Goal: Task Accomplishment & Management: Manage account settings

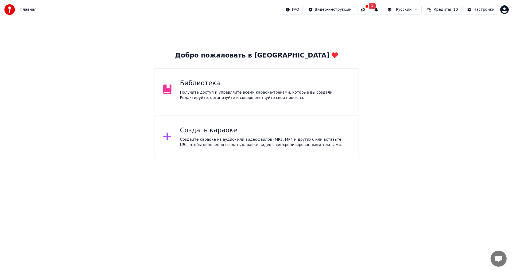
click at [224, 90] on div "Получите доступ и управляйте всеми караоке-треками, которые вы создали. Редакти…" at bounding box center [265, 95] width 170 height 11
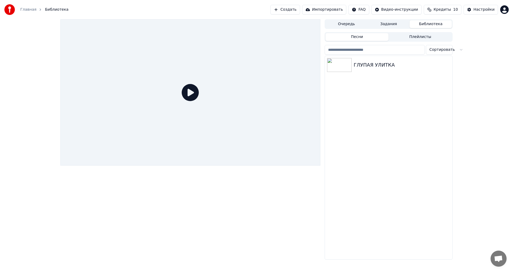
click at [26, 10] on link "Главная" at bounding box center [28, 9] width 16 height 5
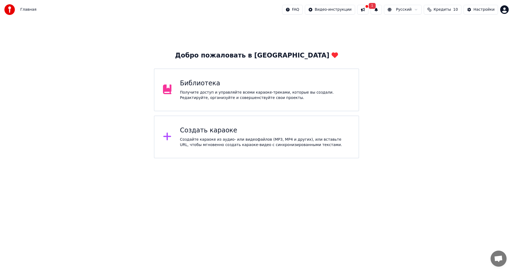
click at [368, 10] on button at bounding box center [362, 10] width 11 height 10
click at [450, 10] on span "Кредиты" at bounding box center [441, 9] width 17 height 5
click at [437, 35] on td "10" at bounding box center [435, 36] width 21 height 10
click at [472, 34] on td "29" at bounding box center [468, 36] width 47 height 10
click at [444, 49] on button "Обновить" at bounding box center [446, 50] width 32 height 10
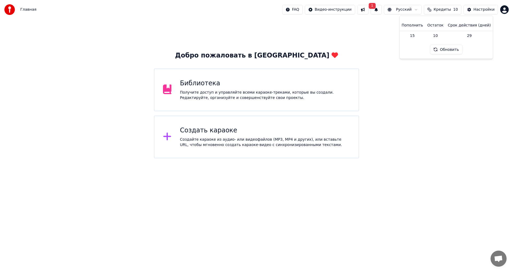
click at [415, 25] on th "Пополнить" at bounding box center [412, 25] width 26 height 11
click at [415, 36] on td "15" at bounding box center [412, 36] width 26 height 10
click at [416, 36] on td "15" at bounding box center [412, 36] width 26 height 10
click at [424, 40] on td "15" at bounding box center [412, 36] width 26 height 10
click at [439, 39] on td "10" at bounding box center [435, 36] width 21 height 10
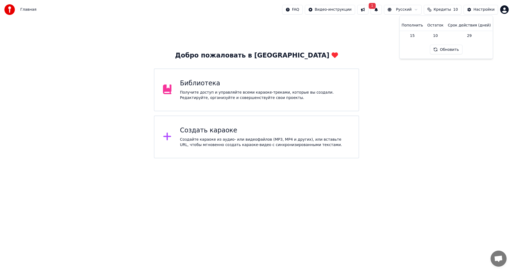
click at [468, 37] on td "29" at bounding box center [468, 36] width 47 height 10
click at [382, 10] on button "1" at bounding box center [375, 10] width 11 height 10
click at [416, 26] on button "Обновить" at bounding box center [423, 27] width 28 height 10
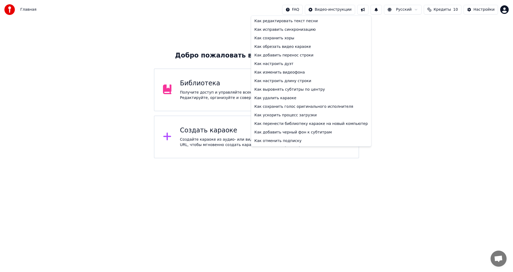
click at [303, 8] on html "Главная FAQ Видео-инструкции Русский Кредиты 10 Настройки Добро пожаловать в Yo…" at bounding box center [256, 79] width 513 height 158
click at [274, 63] on div "Как настроить дуэт" at bounding box center [311, 64] width 118 height 9
